Goal: Information Seeking & Learning: Learn about a topic

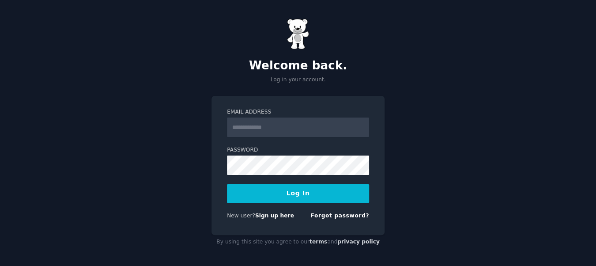
click at [286, 126] on input "Email Address" at bounding box center [298, 126] width 142 height 19
type input "**********"
click at [327, 214] on link "Forgot password?" at bounding box center [339, 215] width 59 height 6
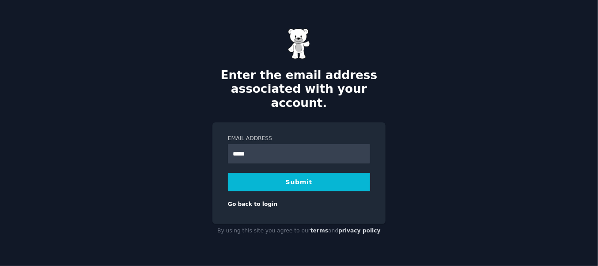
type input "**********"
click at [302, 174] on button "Submit" at bounding box center [299, 182] width 142 height 19
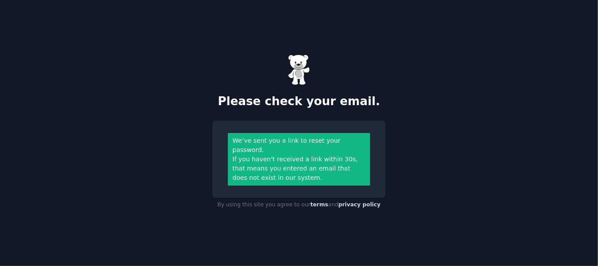
click at [302, 174] on div "If you haven't received a link within 30s, that means you entered an email that…" at bounding box center [299, 169] width 133 height 28
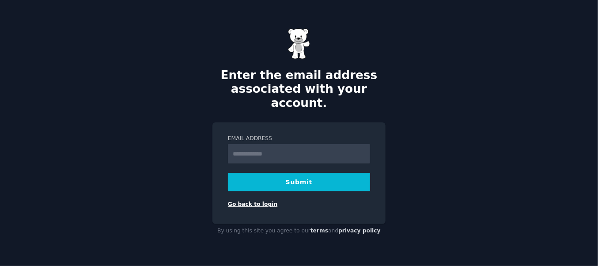
click at [241, 201] on link "Go back to login" at bounding box center [252, 204] width 49 height 6
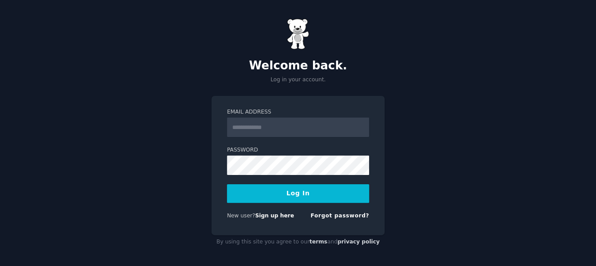
click at [266, 133] on input "Email Address" at bounding box center [298, 126] width 142 height 19
type input "**********"
click at [304, 195] on button "Log In" at bounding box center [298, 193] width 142 height 19
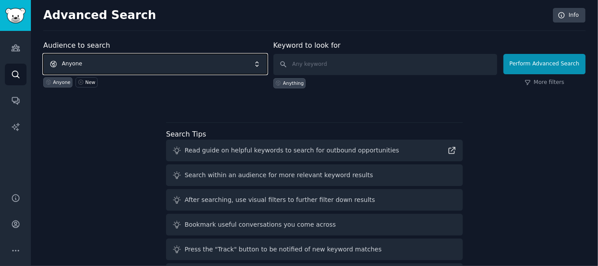
click at [215, 57] on span "Anyone" at bounding box center [155, 64] width 224 height 20
click at [106, 58] on span "Anyone" at bounding box center [155, 64] width 224 height 20
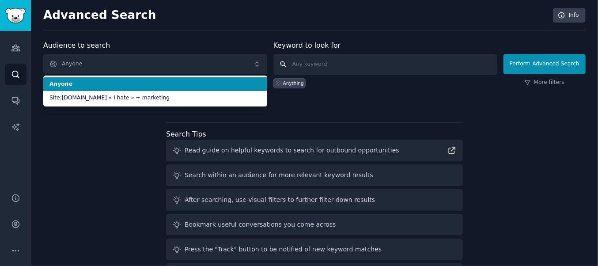
click at [380, 70] on input "text" at bounding box center [385, 64] width 224 height 21
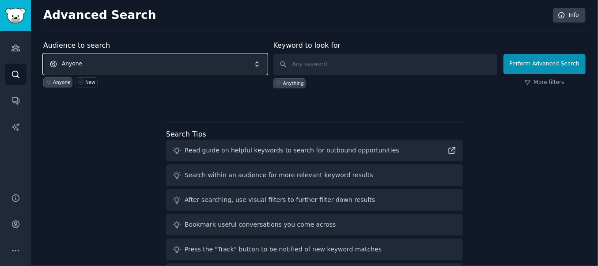
click at [215, 64] on span "Anyone" at bounding box center [155, 64] width 224 height 20
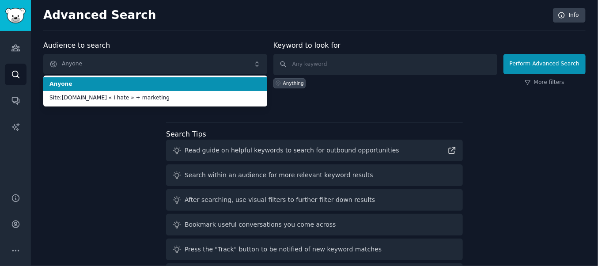
click at [210, 82] on span "Anyone" at bounding box center [155, 84] width 212 height 8
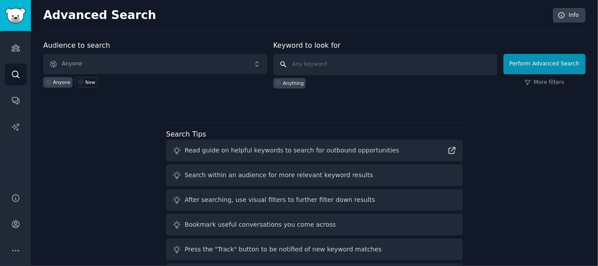
click at [327, 62] on input "text" at bounding box center [385, 64] width 224 height 21
paste input "site:[DOMAIN_NAME] "I hate" + [industry]"
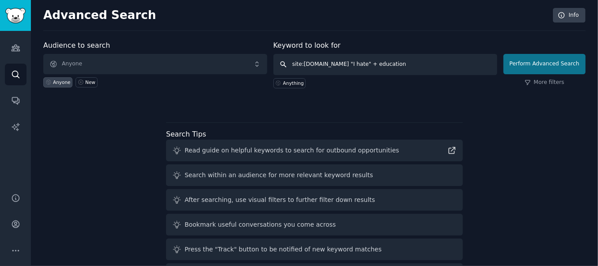
type input "site:[DOMAIN_NAME] "I hate" + education"
click at [571, 65] on button "Perform Advanced Search" at bounding box center [544, 64] width 82 height 20
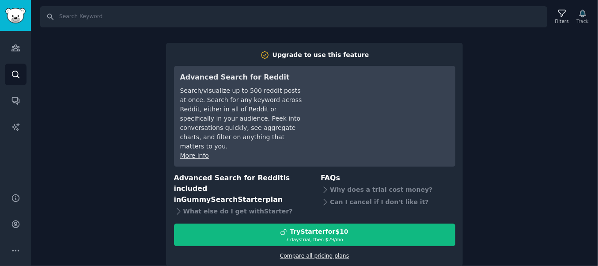
click at [310, 253] on link "Compare all pricing plans" at bounding box center [314, 256] width 69 height 6
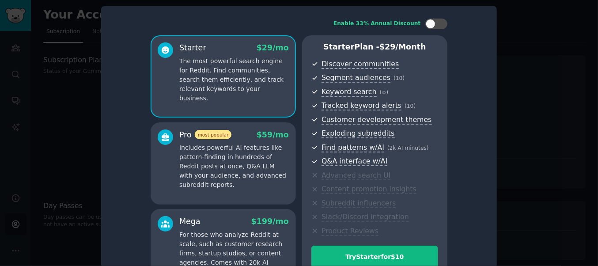
click at [542, 98] on div at bounding box center [299, 133] width 598 height 266
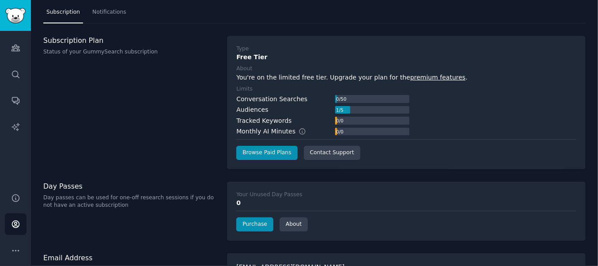
scroll to position [21, 0]
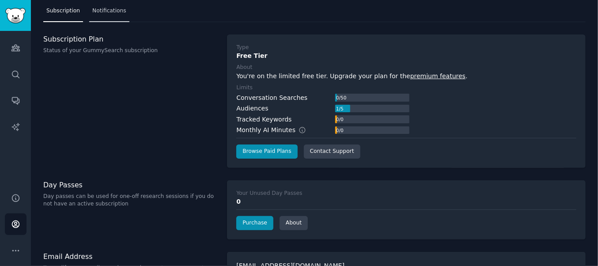
click at [108, 13] on span "Notifications" at bounding box center [109, 11] width 34 height 8
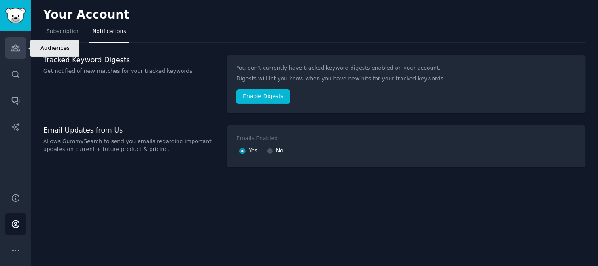
click at [12, 46] on icon "Sidebar" at bounding box center [15, 48] width 8 height 6
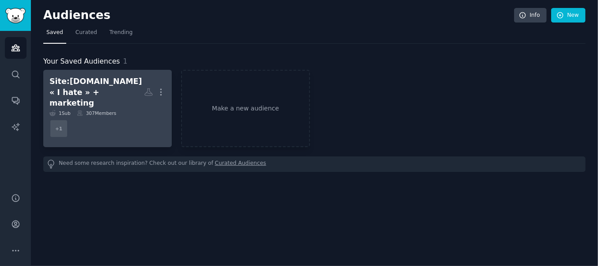
click at [102, 87] on div "Site:[DOMAIN_NAME] « I hate » + marketing" at bounding box center [96, 92] width 94 height 33
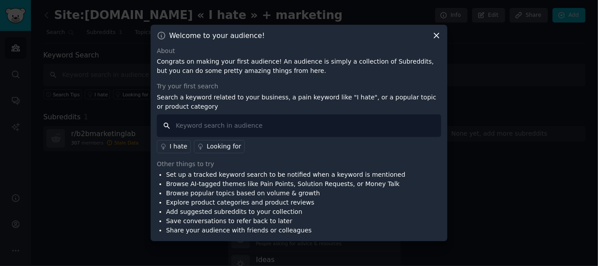
click at [305, 122] on input "text" at bounding box center [299, 125] width 284 height 23
paste input "site:reddit.com "I hate" + [industry]"
type input "site:reddit.com "I hate" + education learn memorise"
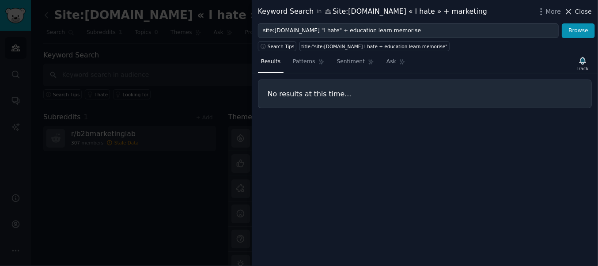
click at [578, 11] on span "Close" at bounding box center [583, 11] width 17 height 9
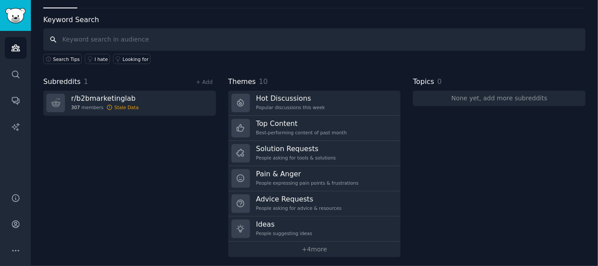
scroll to position [37, 0]
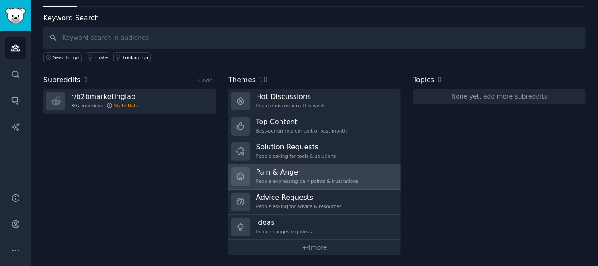
click at [286, 170] on h3 "Pain & Anger" at bounding box center [307, 171] width 102 height 9
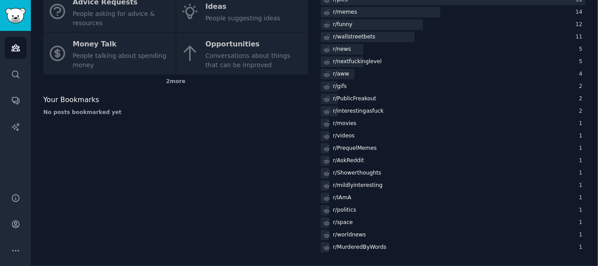
scroll to position [113, 0]
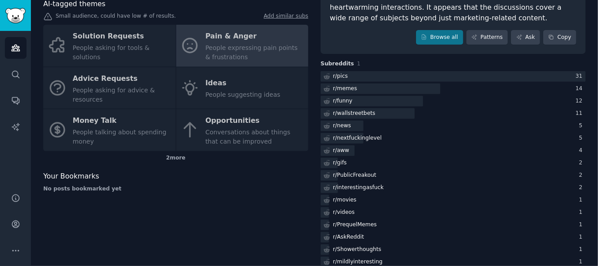
click at [240, 92] on div "Solution Requests People asking for tools & solutions Pain & Anger People expre…" at bounding box center [175, 88] width 265 height 126
click at [174, 154] on div "2 more" at bounding box center [175, 158] width 265 height 14
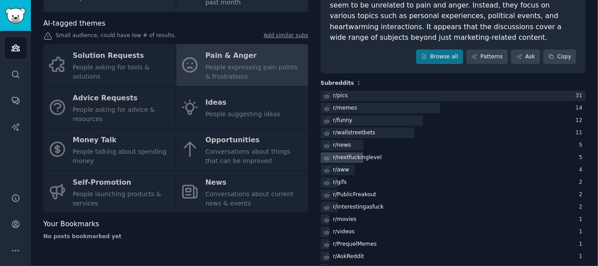
scroll to position [94, 0]
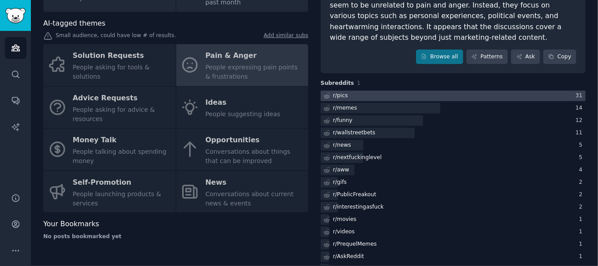
click at [338, 96] on div "r/ pics" at bounding box center [340, 96] width 15 height 8
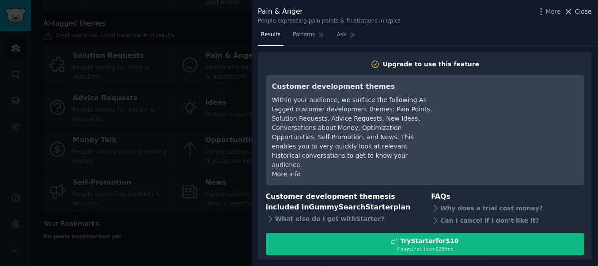
click at [577, 12] on span "Close" at bounding box center [583, 11] width 17 height 9
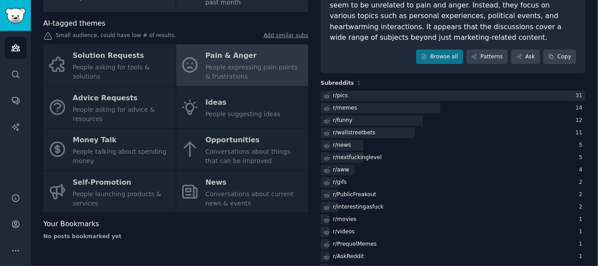
click at [213, 110] on div "Solution Requests People asking for tools & solutions Pain & Anger People expre…" at bounding box center [175, 128] width 265 height 168
drag, startPoint x: 213, startPoint y: 110, endPoint x: 193, endPoint y: 113, distance: 20.5
click at [193, 113] on div "Solution Requests People asking for tools & solutions Pain & Anger People expre…" at bounding box center [175, 128] width 265 height 168
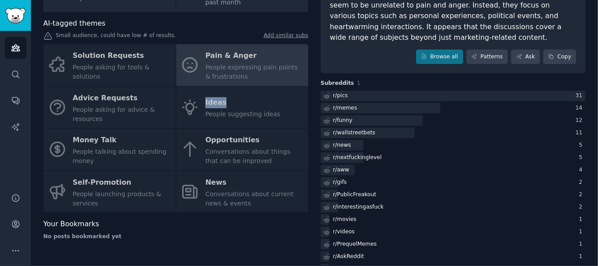
click at [193, 113] on div "Solution Requests People asking for tools & solutions Pain & Anger People expre…" at bounding box center [175, 128] width 265 height 168
click at [75, 64] on div "Solution Requests People asking for tools & solutions Pain & Anger People expre…" at bounding box center [175, 128] width 265 height 168
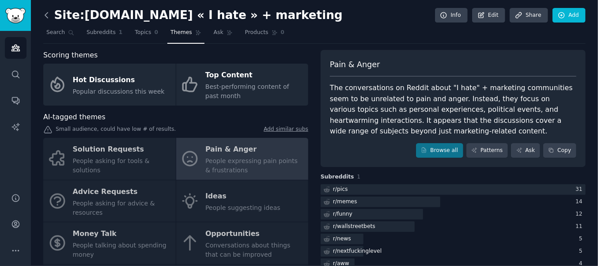
click at [46, 15] on icon at bounding box center [46, 15] width 9 height 9
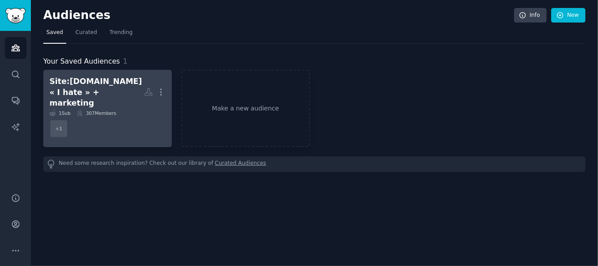
click at [84, 79] on div "Site:[DOMAIN_NAME] « I hate » + marketing" at bounding box center [96, 92] width 94 height 33
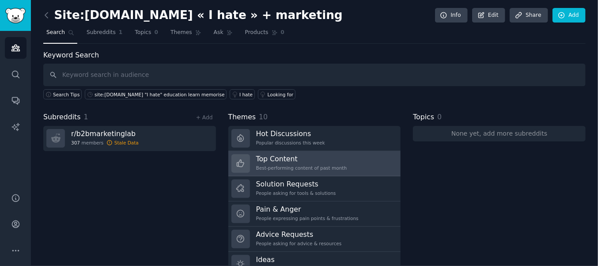
scroll to position [37, 0]
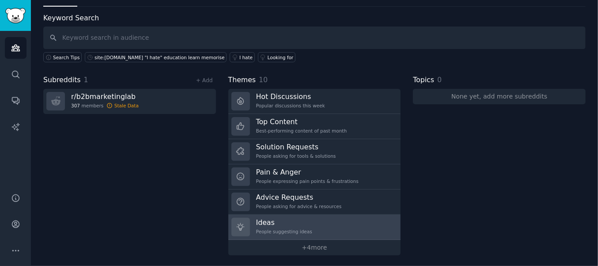
click at [259, 222] on h3 "Ideas" at bounding box center [284, 222] width 56 height 9
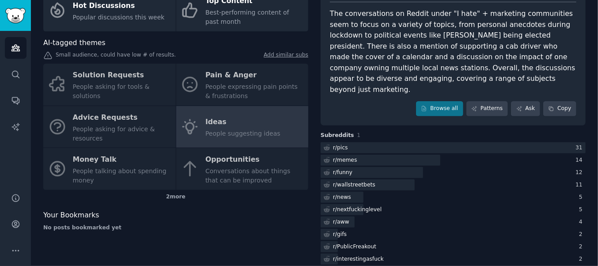
scroll to position [74, 0]
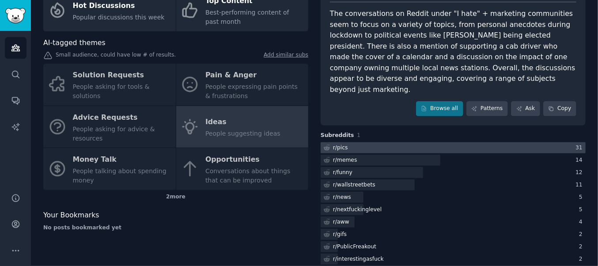
click at [341, 144] on div "r/ pics" at bounding box center [340, 148] width 15 height 8
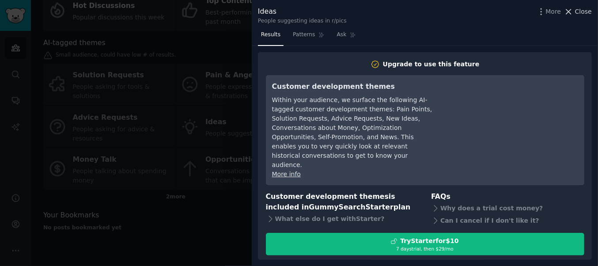
click at [576, 10] on button "Close" at bounding box center [578, 11] width 28 height 9
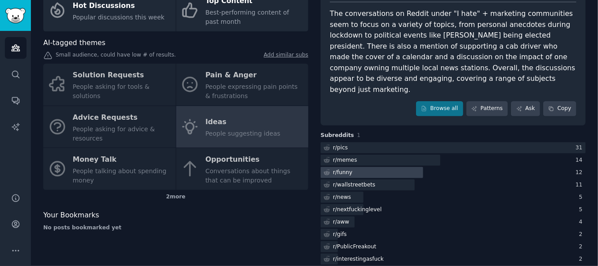
click at [340, 169] on div "r/ funny" at bounding box center [342, 173] width 19 height 8
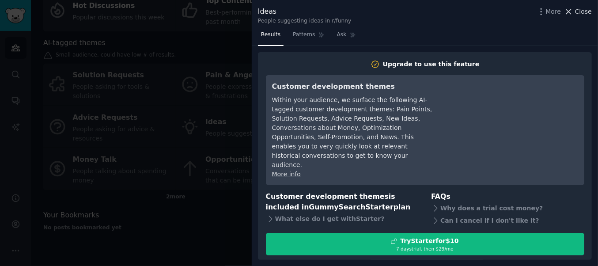
click at [578, 13] on span "Close" at bounding box center [583, 11] width 17 height 9
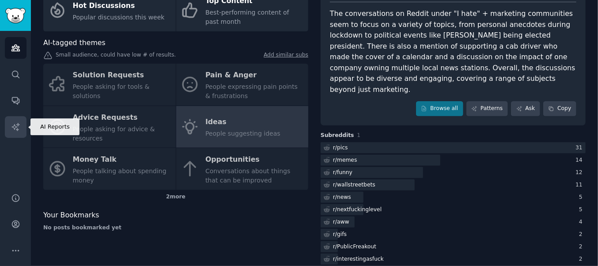
click at [11, 123] on icon "Sidebar" at bounding box center [15, 126] width 9 height 9
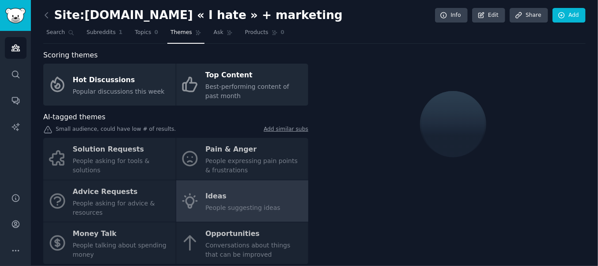
click at [231, 245] on div "Solution Requests People asking for tools & solutions Pain & Anger People expre…" at bounding box center [175, 201] width 265 height 126
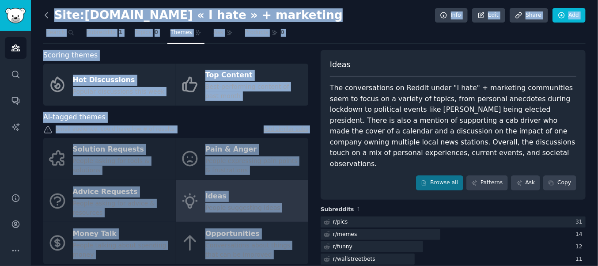
drag, startPoint x: 231, startPoint y: 245, endPoint x: 44, endPoint y: 16, distance: 295.3
click at [44, 16] on div "Site:Reddit.com « I hate » + marketing Info Edit Share Add Search Subreddits 1 …" at bounding box center [314, 244] width 542 height 464
click at [44, 16] on icon at bounding box center [46, 15] width 9 height 9
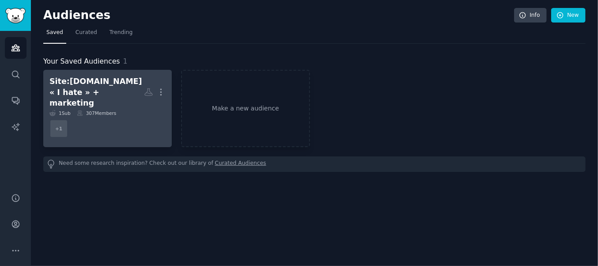
click at [92, 70] on link "Site:Reddit.com « I hate » + marketing More 1 Sub 307 Members + 1" at bounding box center [107, 108] width 128 height 77
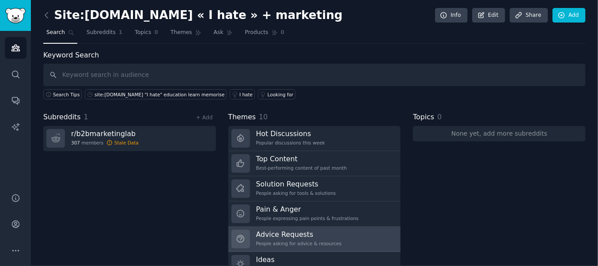
scroll to position [37, 0]
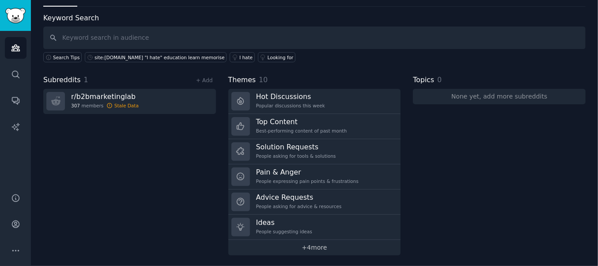
click at [314, 245] on link "+ 4 more" at bounding box center [314, 247] width 173 height 15
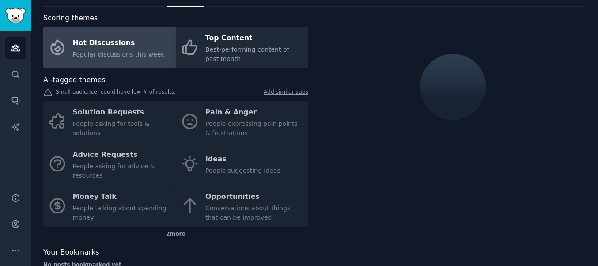
scroll to position [57, 0]
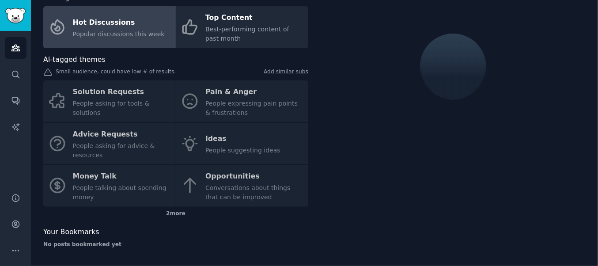
click at [249, 187] on div "Solution Requests People asking for tools & solutions Pain & Anger People expre…" at bounding box center [175, 143] width 265 height 126
drag, startPoint x: 249, startPoint y: 187, endPoint x: 227, endPoint y: 185, distance: 21.3
click at [227, 185] on div "Solution Requests People asking for tools & solutions Pain & Anger People expre…" at bounding box center [175, 143] width 265 height 126
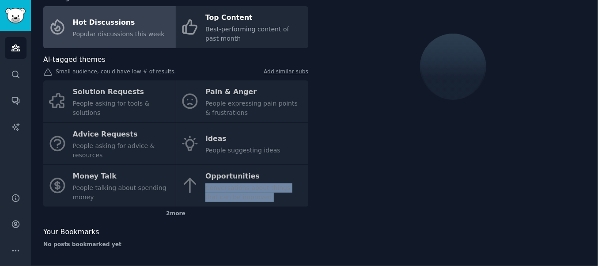
click at [227, 185] on div "Solution Requests People asking for tools & solutions Pain & Anger People expre…" at bounding box center [175, 143] width 265 height 126
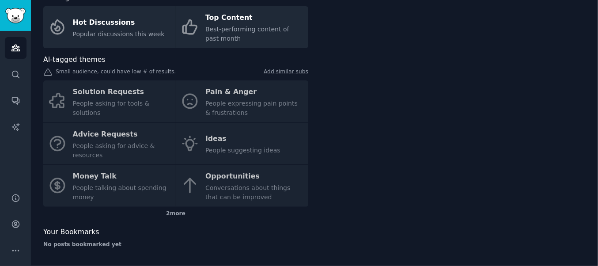
click at [184, 179] on div "Solution Requests People asking for tools & solutions Pain & Anger People expre…" at bounding box center [175, 143] width 265 height 126
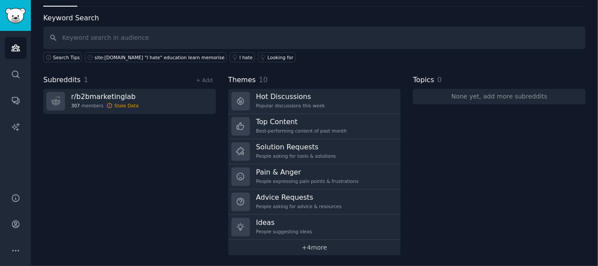
click at [319, 242] on link "+ 4 more" at bounding box center [314, 247] width 173 height 15
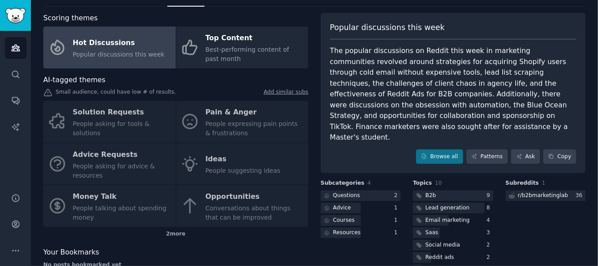
click at [214, 201] on div "Solution Requests People asking for tools & solutions Pain & Anger People expre…" at bounding box center [175, 164] width 265 height 126
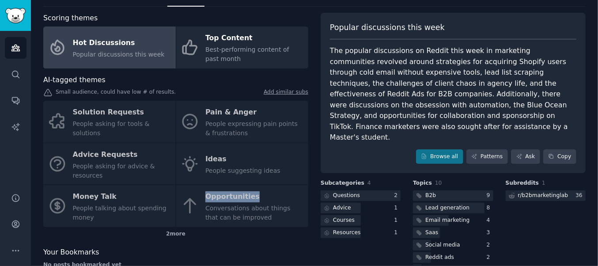
click at [214, 201] on div "Solution Requests People asking for tools & solutions Pain & Anger People expre…" at bounding box center [175, 164] width 265 height 126
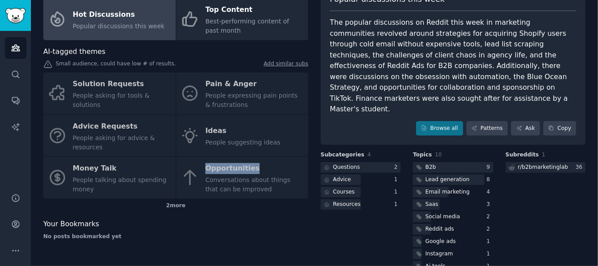
scroll to position [75, 0]
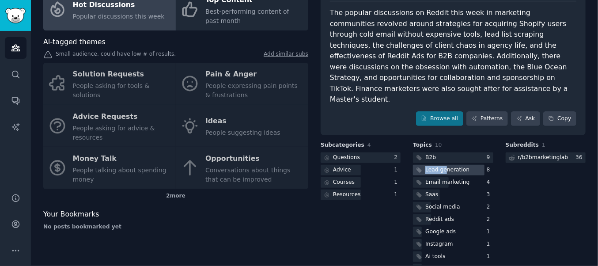
drag, startPoint x: 444, startPoint y: 141, endPoint x: 442, endPoint y: 149, distance: 8.1
click at [442, 152] on div "B2b 9 Lead generation 8 Email marketing 4 Saas 3 Social media 2 Reddit ads 2 Go…" at bounding box center [453, 213] width 80 height 122
click at [442, 166] on div "Lead generation" at bounding box center [447, 170] width 44 height 8
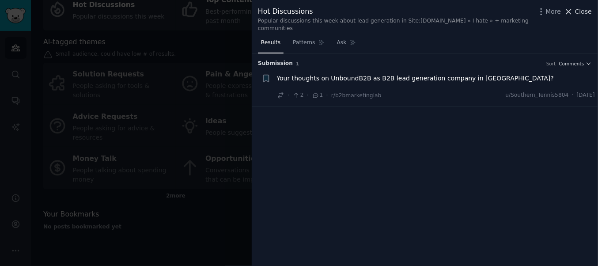
click at [570, 8] on icon at bounding box center [568, 11] width 9 height 9
